Goal: Find specific page/section: Find specific page/section

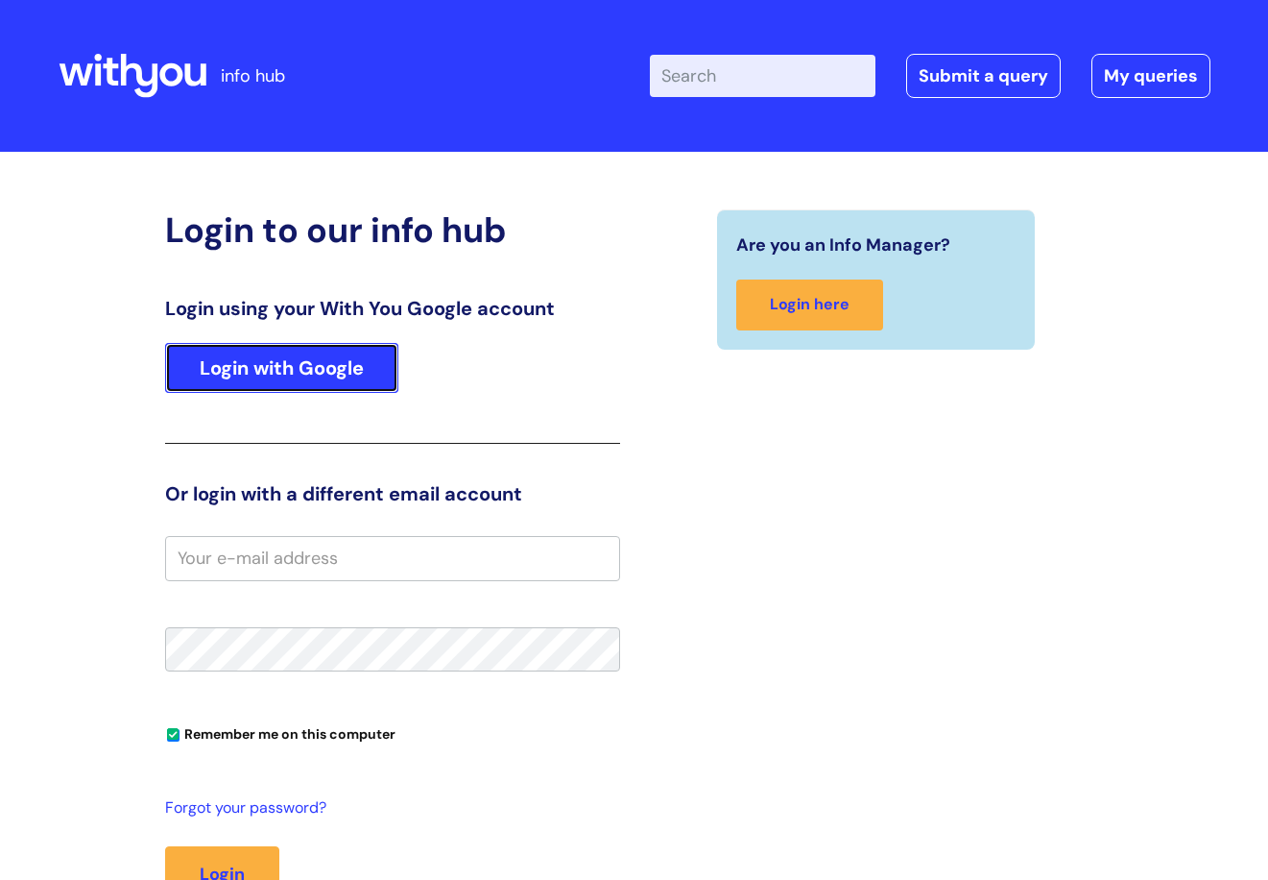
click at [298, 368] on link "Login with Google" at bounding box center [281, 368] width 233 height 50
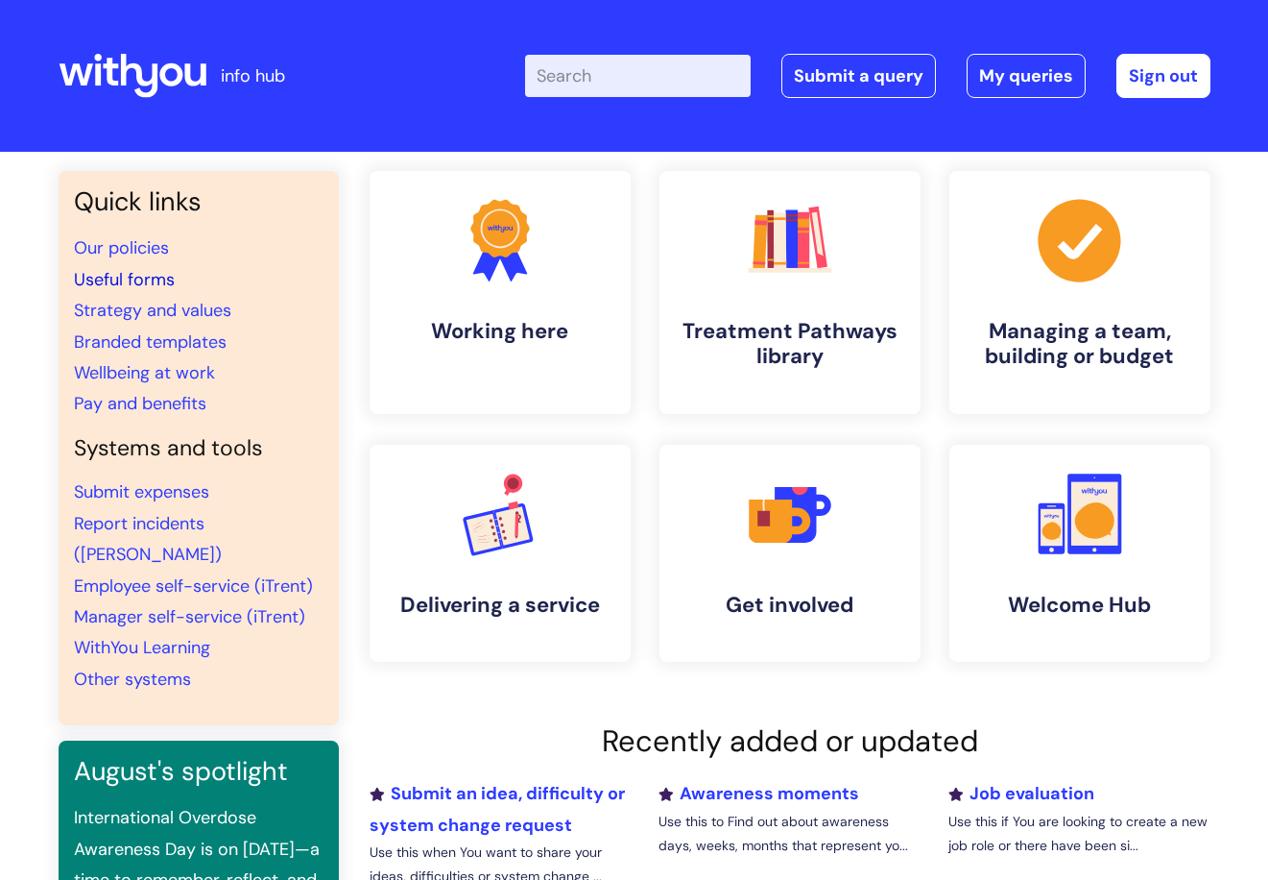
click at [143, 278] on link "Useful forms" at bounding box center [124, 279] width 101 height 23
